Goal: Task Accomplishment & Management: Manage account settings

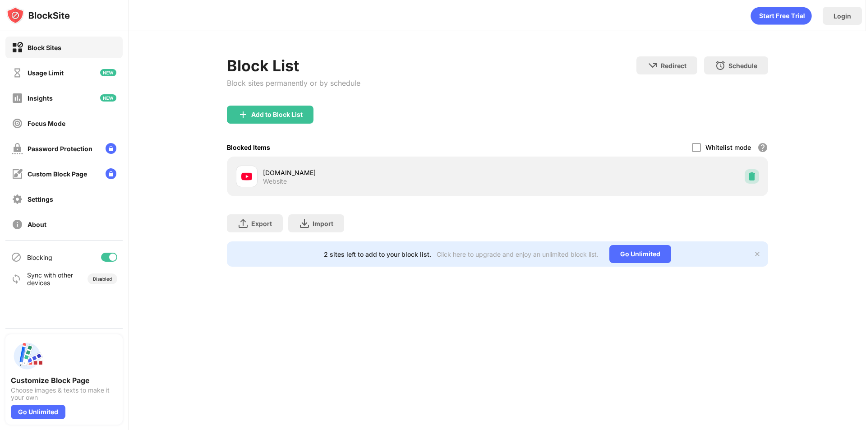
click at [752, 177] on img at bounding box center [751, 176] width 9 height 9
